Goal: Task Accomplishment & Management: Manage account settings

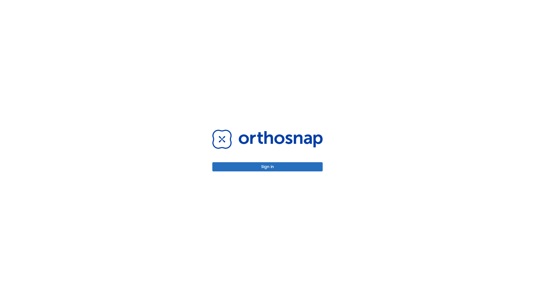
click at [268, 167] on button "Sign in" at bounding box center [267, 166] width 110 height 9
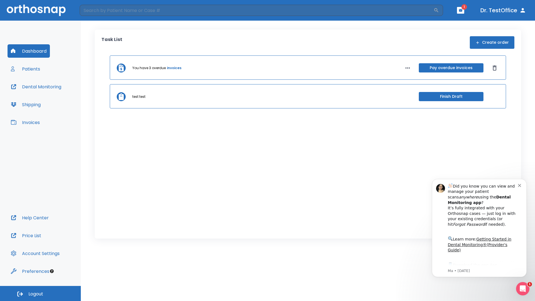
click at [40, 294] on span "Logout" at bounding box center [35, 294] width 15 height 6
